Goal: Transaction & Acquisition: Purchase product/service

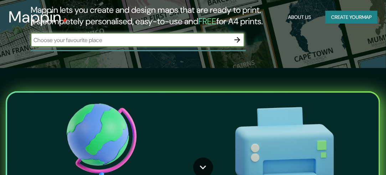
scroll to position [107, 0]
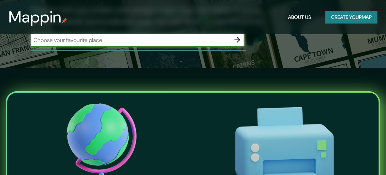
click at [124, 41] on input "text" at bounding box center [131, 40] width 200 height 8
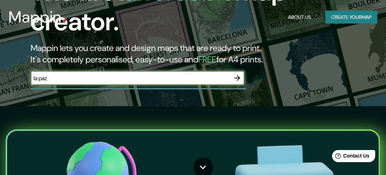
scroll to position [21, 0]
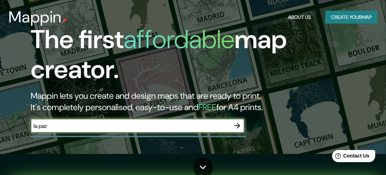
click at [104, 127] on input "la paz" at bounding box center [131, 126] width 200 height 8
type input "la paz BCS"
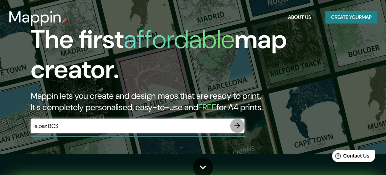
click at [240, 122] on icon "button" at bounding box center [237, 126] width 9 height 9
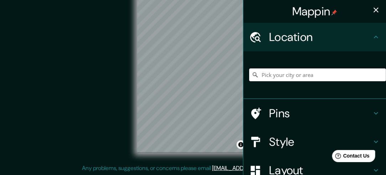
click at [282, 75] on input "Pick your city or area" at bounding box center [317, 74] width 137 height 13
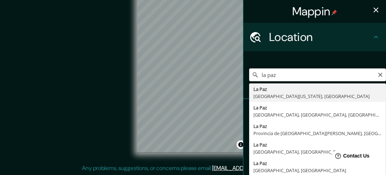
type input "[GEOGRAPHIC_DATA], [GEOGRAPHIC_DATA][US_STATE], [GEOGRAPHIC_DATA]"
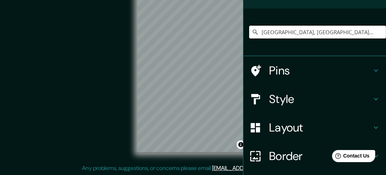
scroll to position [97, 0]
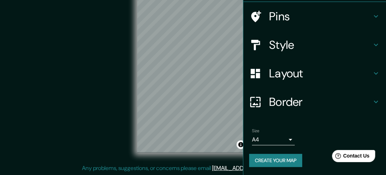
click at [302, 42] on h4 "Style" at bounding box center [320, 45] width 103 height 14
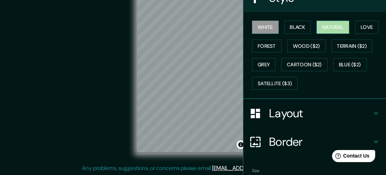
click at [326, 28] on button "Natural" at bounding box center [333, 27] width 33 height 13
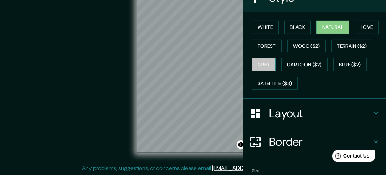
click at [260, 61] on button "Grey" at bounding box center [264, 64] width 24 height 13
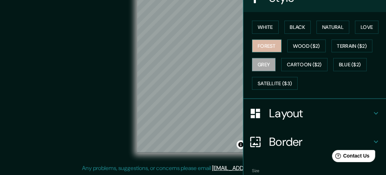
click at [262, 47] on button "Forest" at bounding box center [267, 46] width 30 height 13
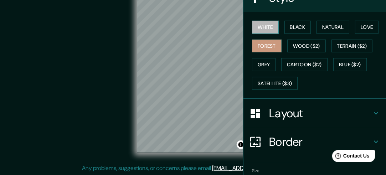
click at [255, 27] on button "White" at bounding box center [265, 27] width 27 height 13
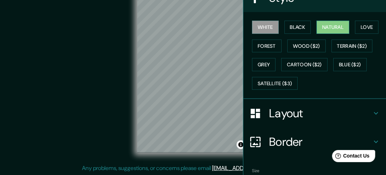
click at [333, 26] on button "Natural" at bounding box center [333, 27] width 33 height 13
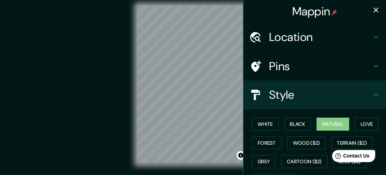
scroll to position [0, 0]
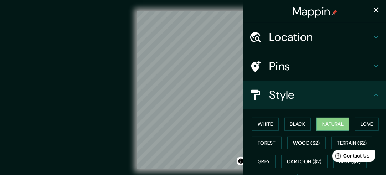
click at [311, 38] on h4 "Location" at bounding box center [320, 37] width 103 height 14
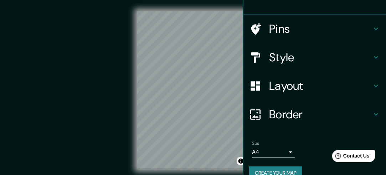
scroll to position [97, 0]
